Goal: Information Seeking & Learning: Get advice/opinions

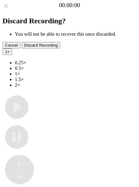
type input "**********"
